Goal: Task Accomplishment & Management: Use online tool/utility

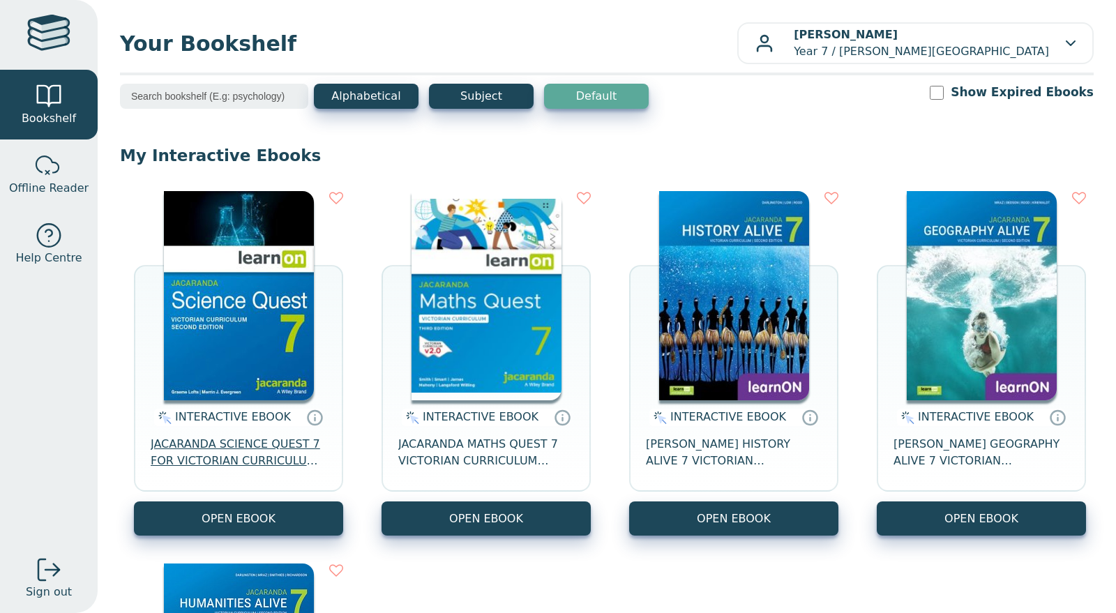
click at [259, 453] on span "JACARANDA SCIENCE QUEST 7 FOR VICTORIAN CURRICULUM LEARNON 2E EBOOK" at bounding box center [239, 452] width 176 height 33
click at [213, 360] on img at bounding box center [239, 295] width 150 height 209
